Goal: Book appointment/travel/reservation

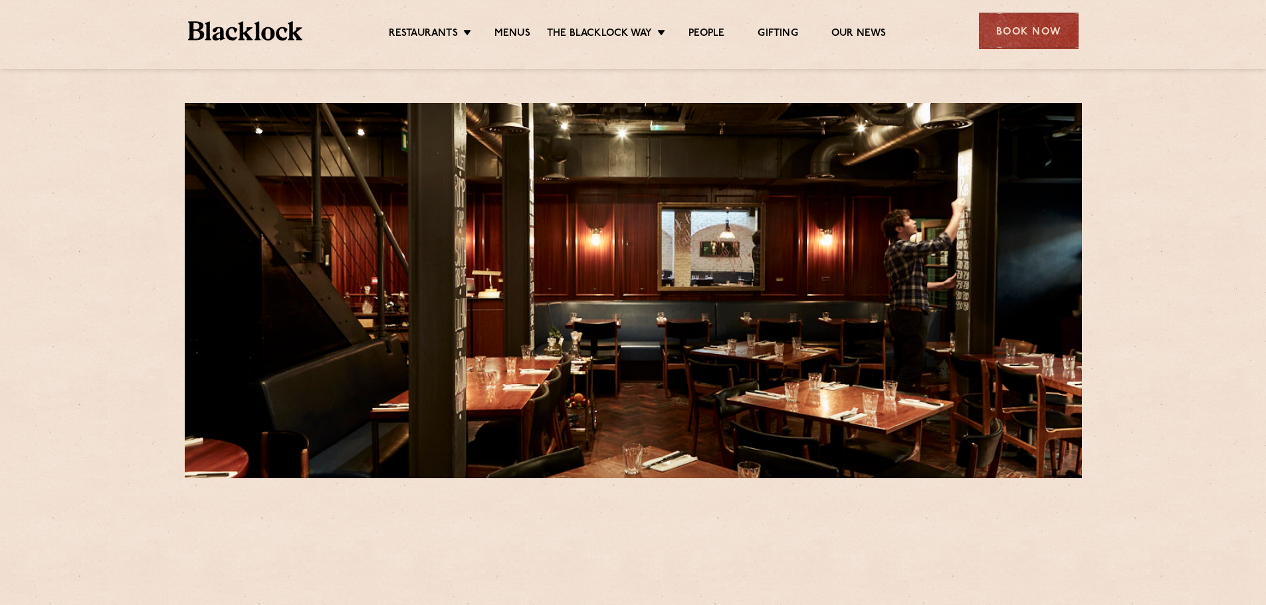
click at [997, 31] on div "Book Now" at bounding box center [1029, 31] width 100 height 37
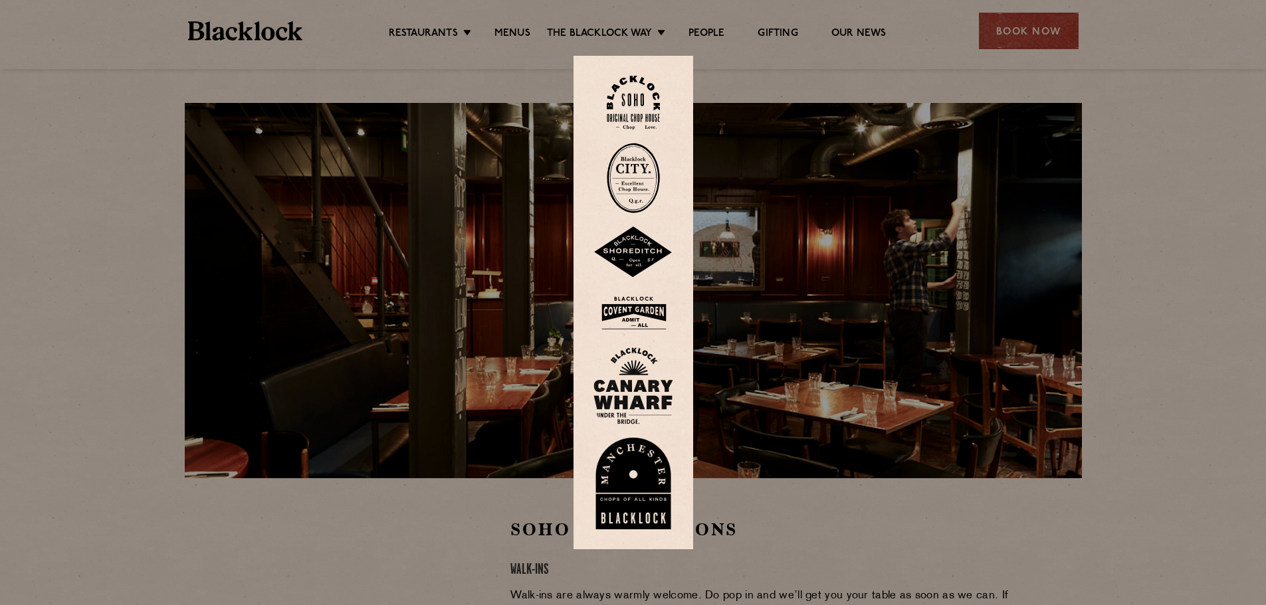
click at [647, 91] on img at bounding box center [633, 103] width 53 height 54
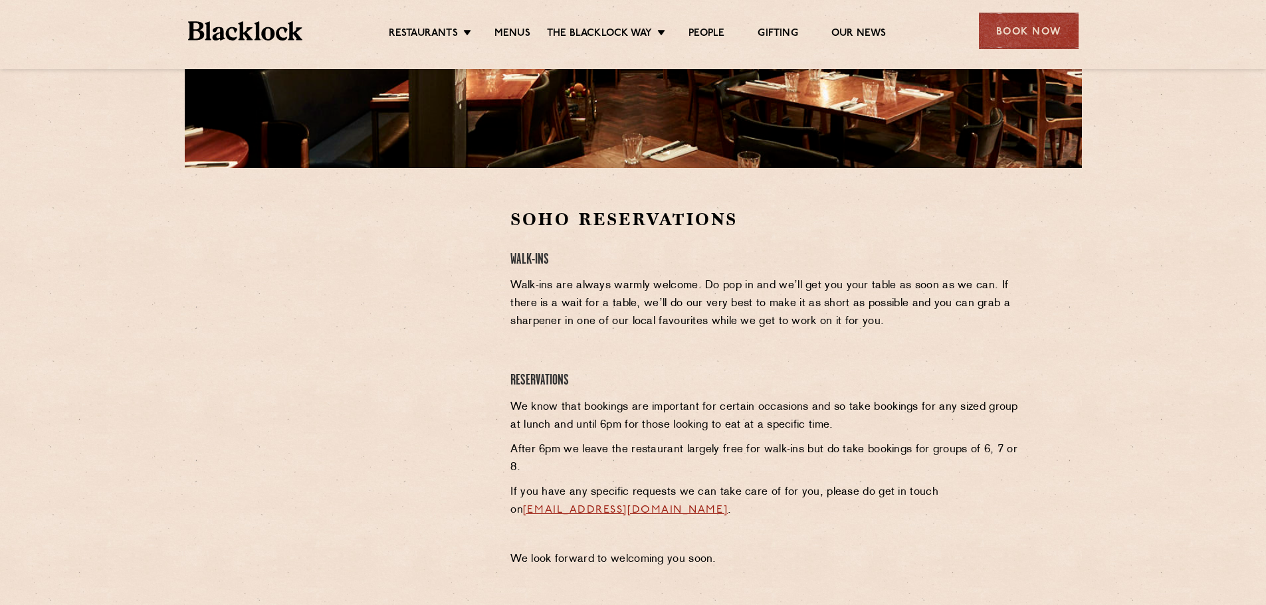
scroll to position [332, 0]
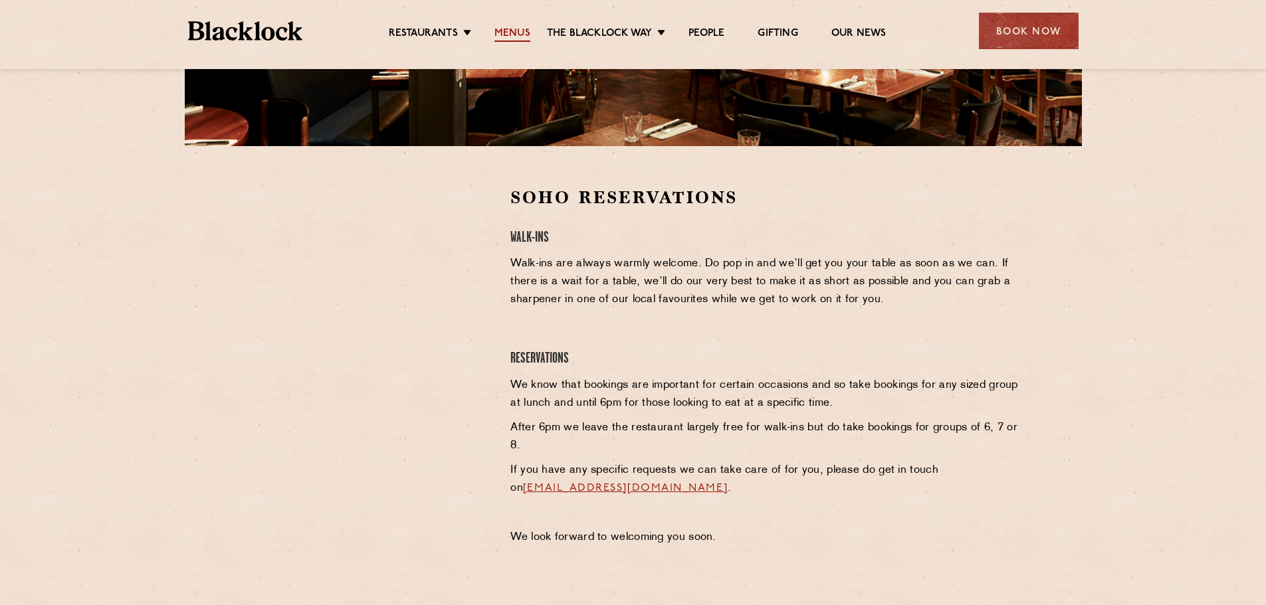
click at [521, 36] on link "Menus" at bounding box center [512, 34] width 36 height 15
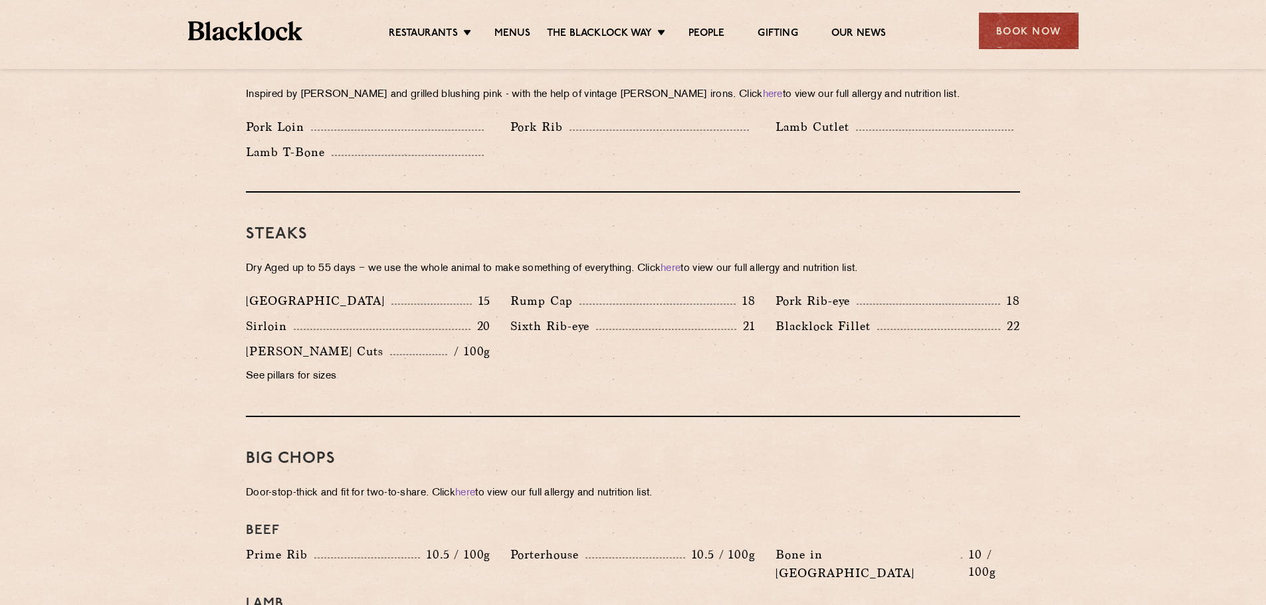
scroll to position [1130, 0]
